Goal: Task Accomplishment & Management: Use online tool/utility

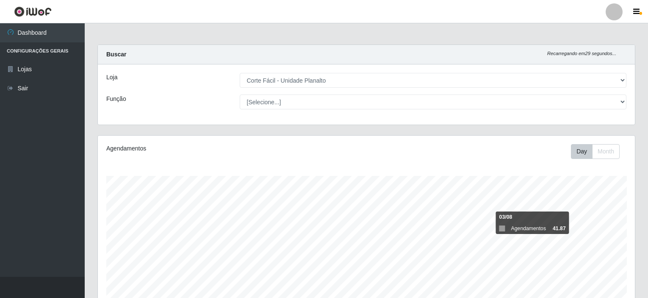
select select "202"
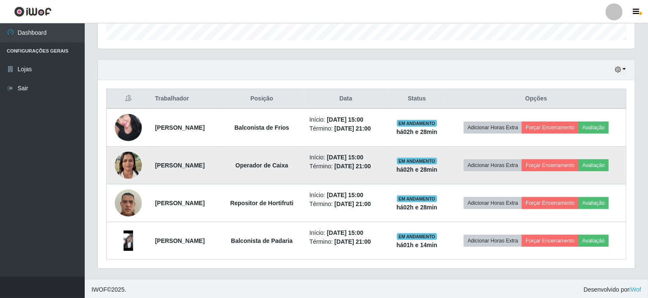
scroll to position [176, 537]
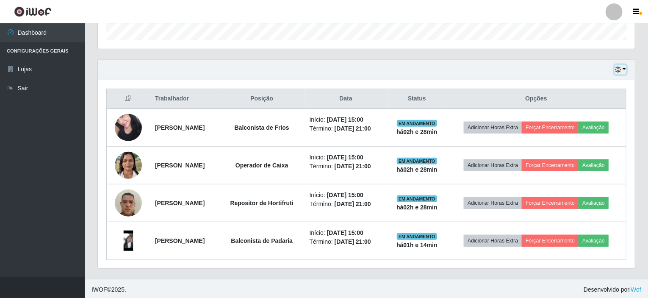
click at [626, 69] on button "button" at bounding box center [621, 70] width 12 height 10
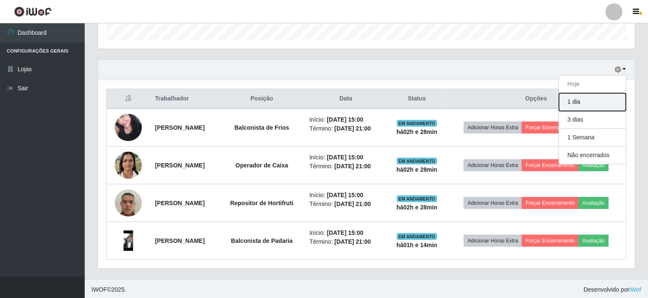
click at [582, 98] on button "1 dia" at bounding box center [592, 102] width 67 height 18
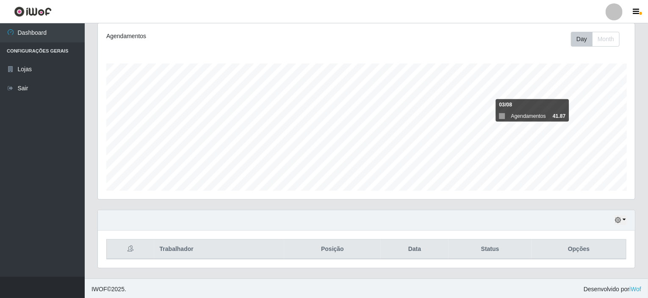
scroll to position [263, 0]
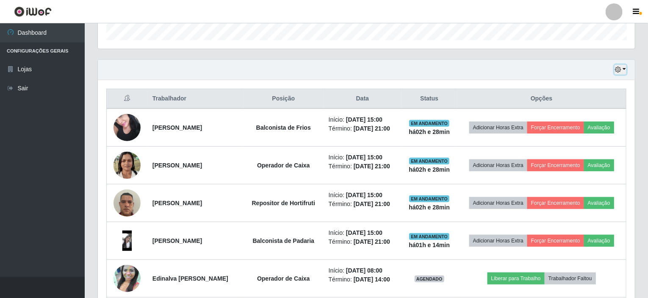
click at [625, 66] on button "button" at bounding box center [621, 70] width 12 height 10
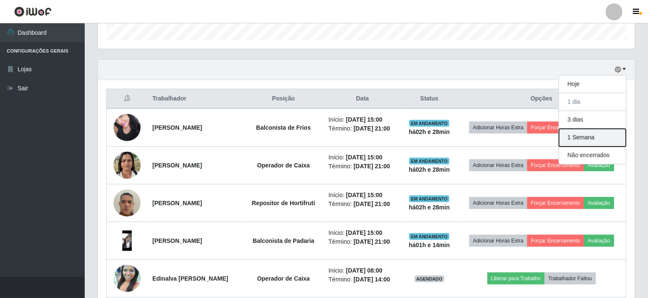
click at [587, 137] on button "1 Semana" at bounding box center [592, 138] width 67 height 18
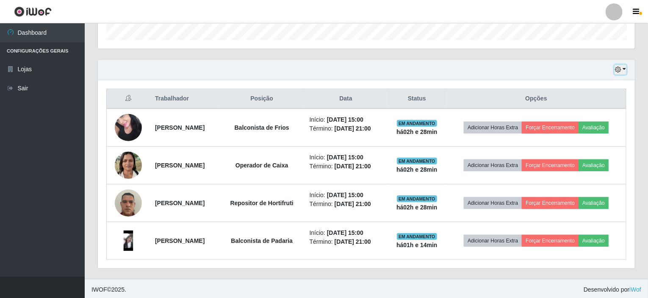
click at [625, 67] on button "button" at bounding box center [621, 70] width 12 height 10
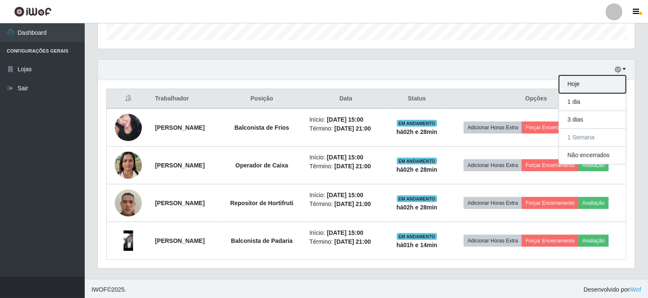
click at [577, 83] on button "Hoje" at bounding box center [592, 84] width 67 height 18
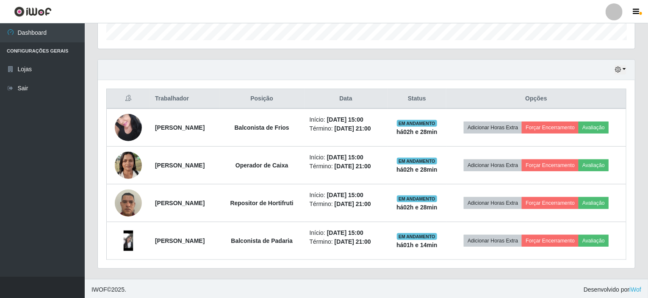
click at [625, 220] on td "Adicionar Horas Extra Forçar Encerramento Avaliação" at bounding box center [537, 203] width 180 height 38
click at [626, 67] on button "button" at bounding box center [621, 70] width 12 height 10
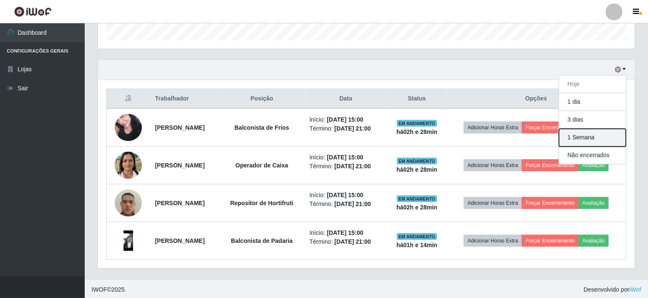
click at [596, 135] on button "1 Semana" at bounding box center [592, 138] width 67 height 18
